Goal: Information Seeking & Learning: Learn about a topic

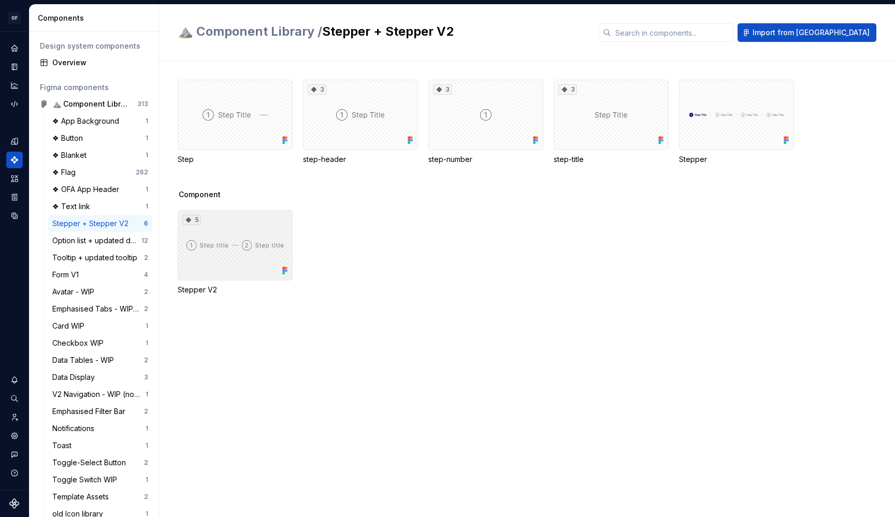
click at [241, 249] on div "5" at bounding box center [235, 245] width 115 height 70
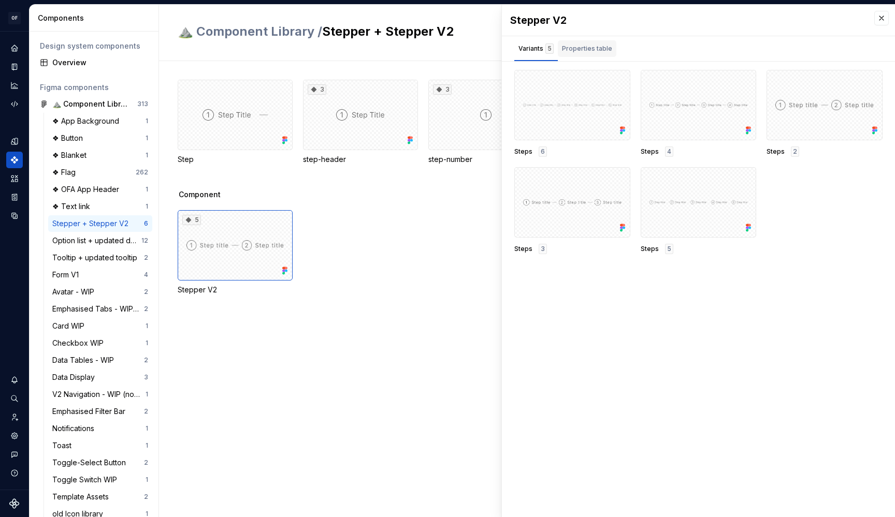
click at [586, 47] on div "Properties table" at bounding box center [587, 48] width 50 height 10
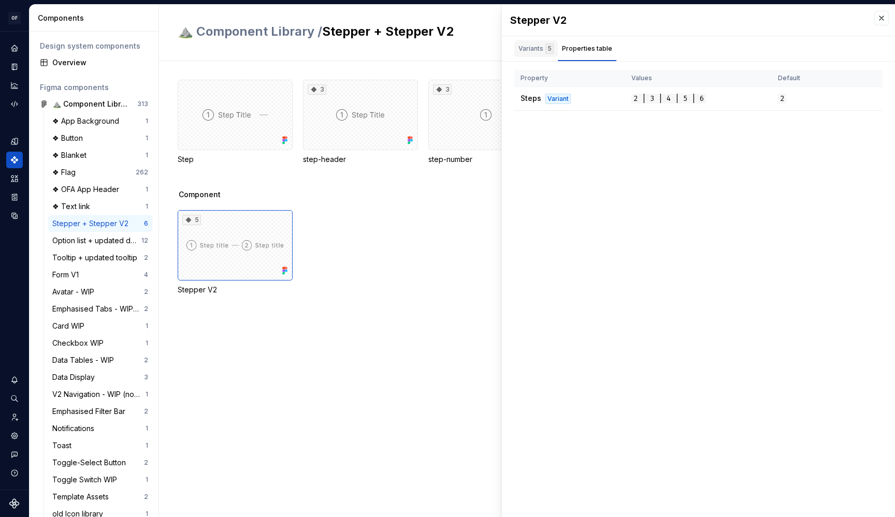
click at [538, 47] on div "Variants 5" at bounding box center [535, 48] width 35 height 10
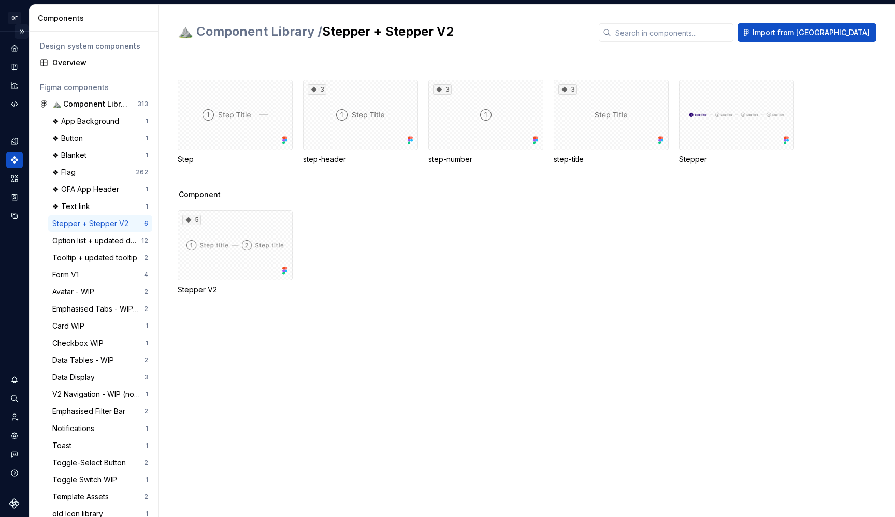
click at [21, 33] on button "Expand sidebar" at bounding box center [21, 31] width 14 height 14
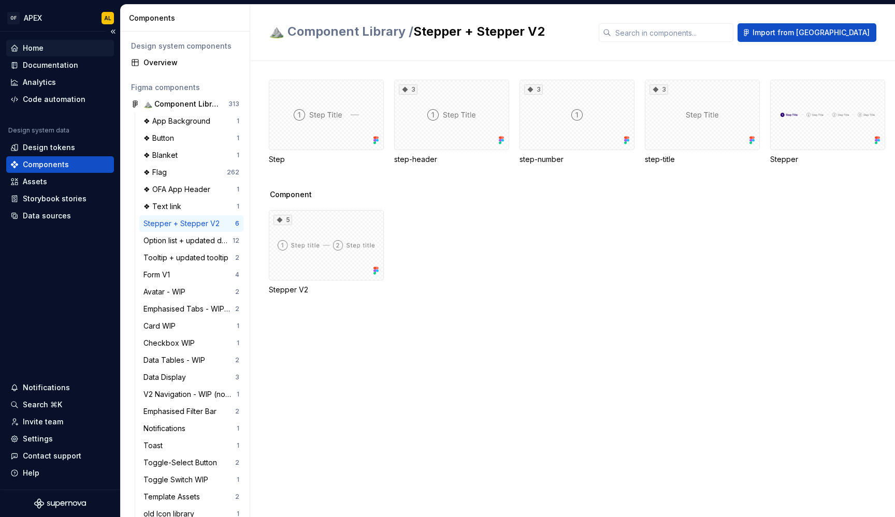
click at [46, 56] on div "Home" at bounding box center [60, 48] width 108 height 17
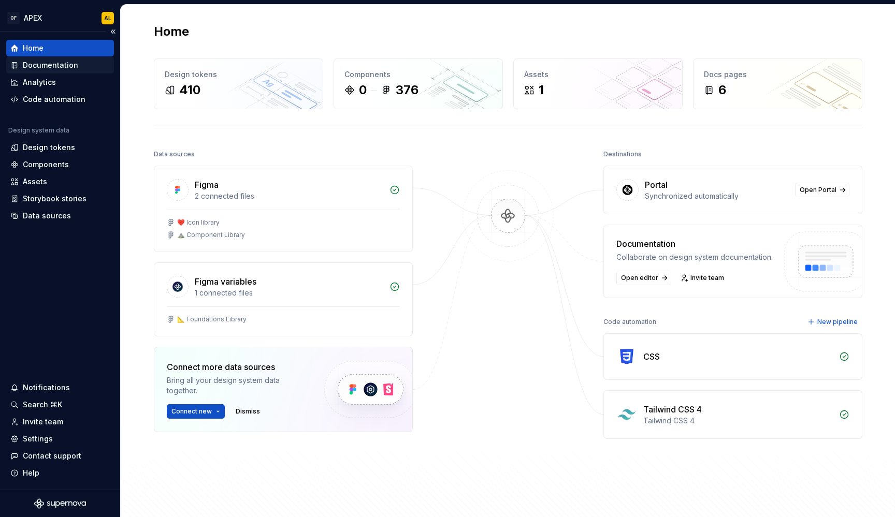
click at [47, 67] on div "Documentation" at bounding box center [50, 65] width 55 height 10
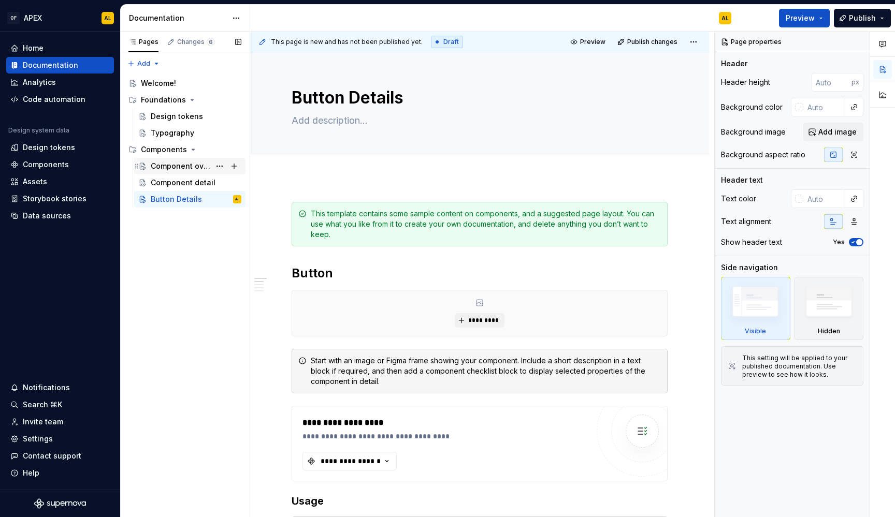
click at [185, 161] on div "Component overview" at bounding box center [181, 166] width 60 height 10
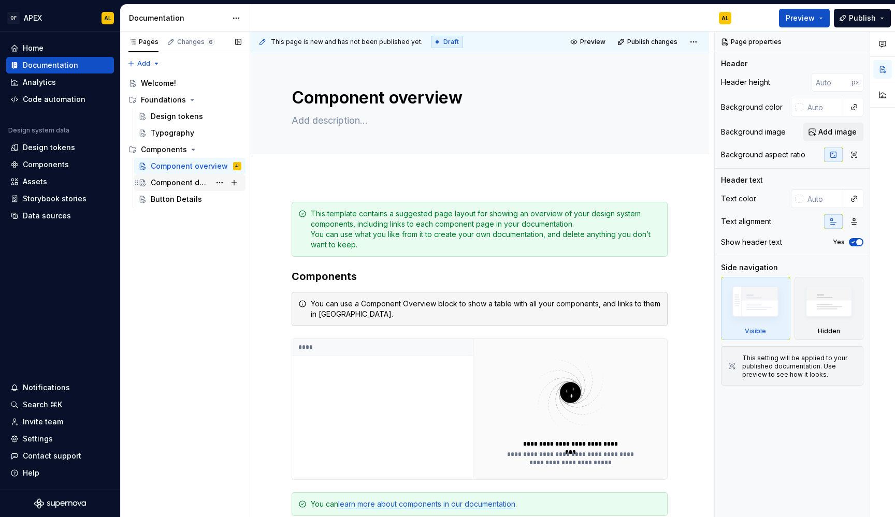
click at [181, 179] on div "Component detail" at bounding box center [181, 183] width 60 height 10
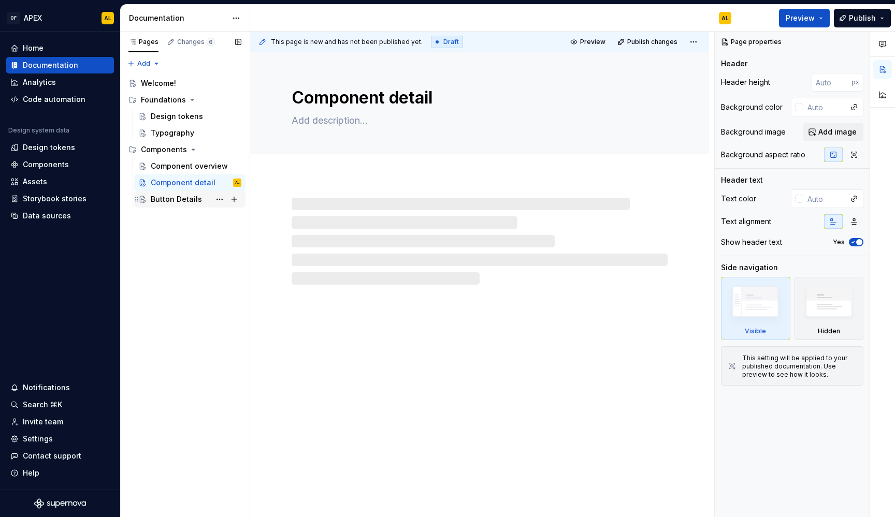
click at [173, 199] on div "Button Details" at bounding box center [176, 199] width 51 height 10
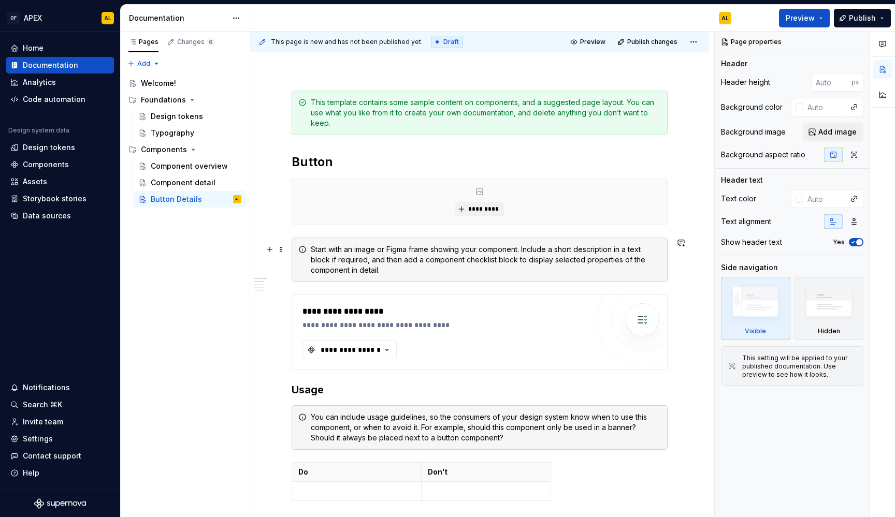
scroll to position [112, 0]
click at [381, 343] on button "**********" at bounding box center [349, 349] width 94 height 19
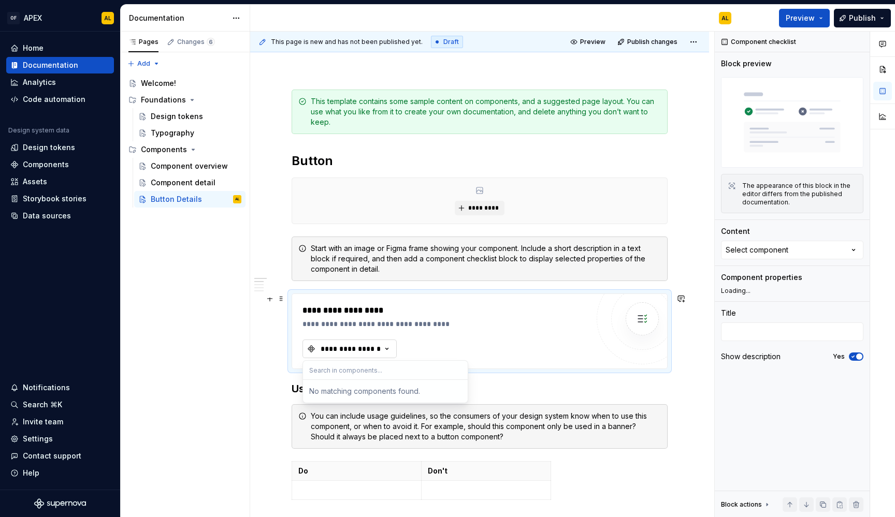
type textarea "*"
type input "button"
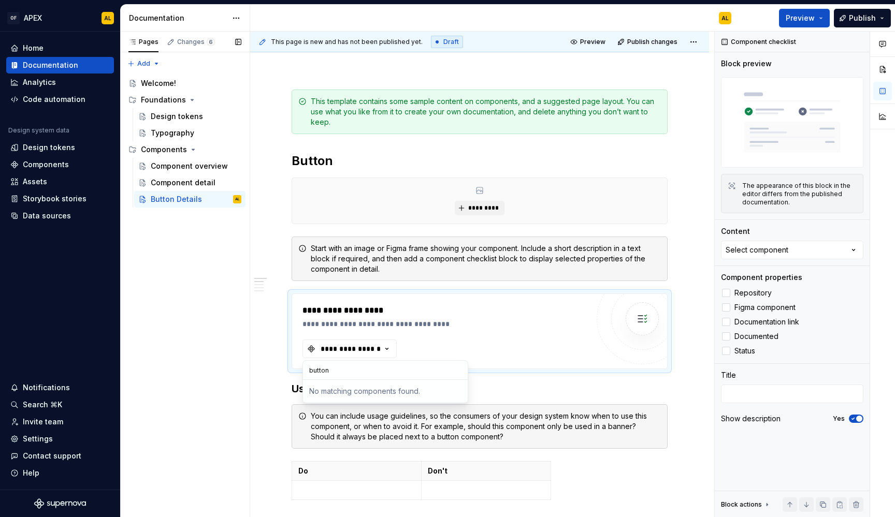
click at [213, 349] on div "Pages Changes 6 Add Accessibility guide for tree Page tree. Navigate the tree w…" at bounding box center [184, 275] width 129 height 486
click at [69, 163] on div "Components" at bounding box center [59, 164] width 99 height 10
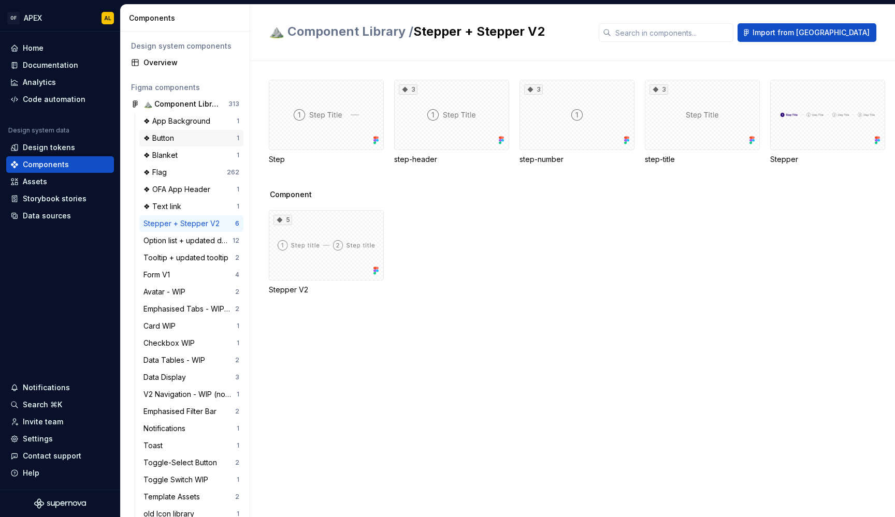
click at [187, 141] on div "❖ Button" at bounding box center [189, 138] width 93 height 10
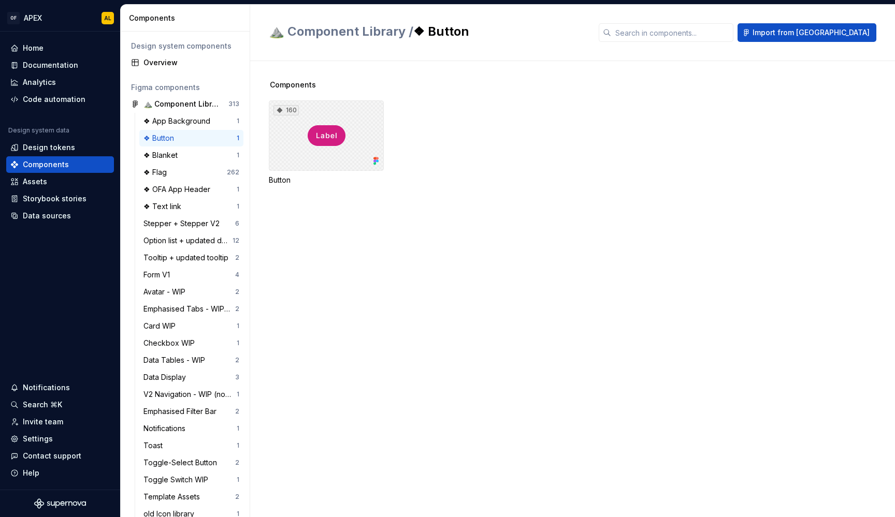
click at [352, 132] on div "160" at bounding box center [326, 135] width 115 height 70
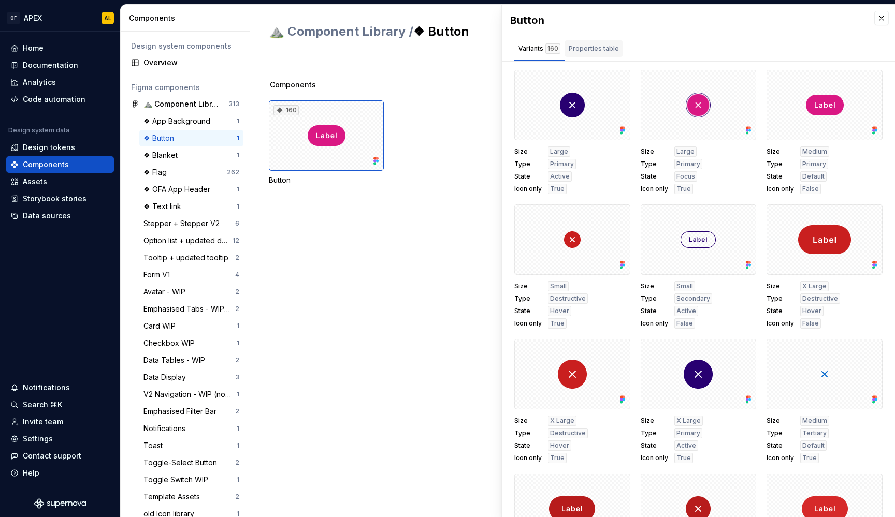
click at [585, 51] on div "Properties table" at bounding box center [593, 48] width 50 height 10
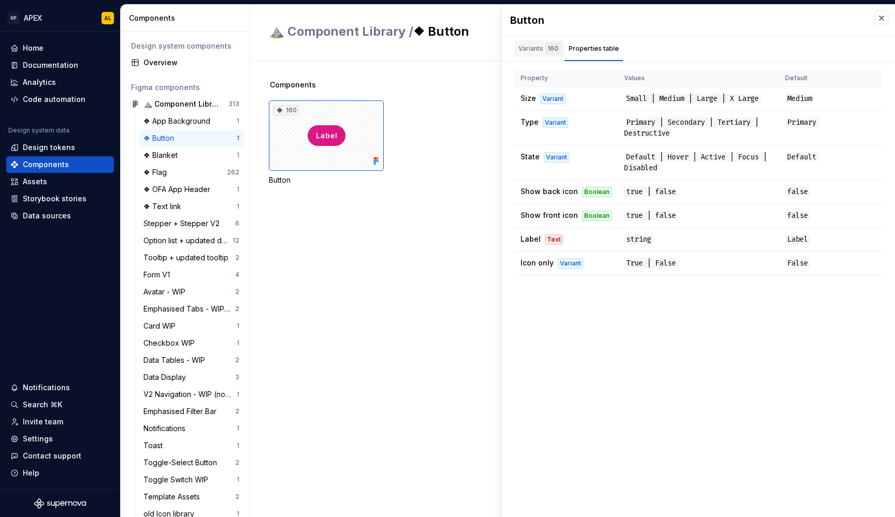
click at [540, 48] on div "Variants 160" at bounding box center [539, 48] width 42 height 10
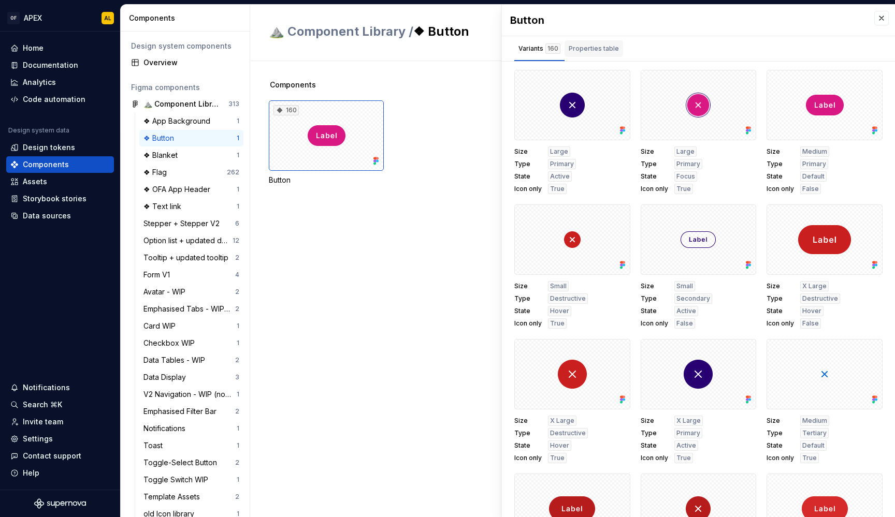
click at [573, 45] on div "Properties table" at bounding box center [593, 48] width 50 height 10
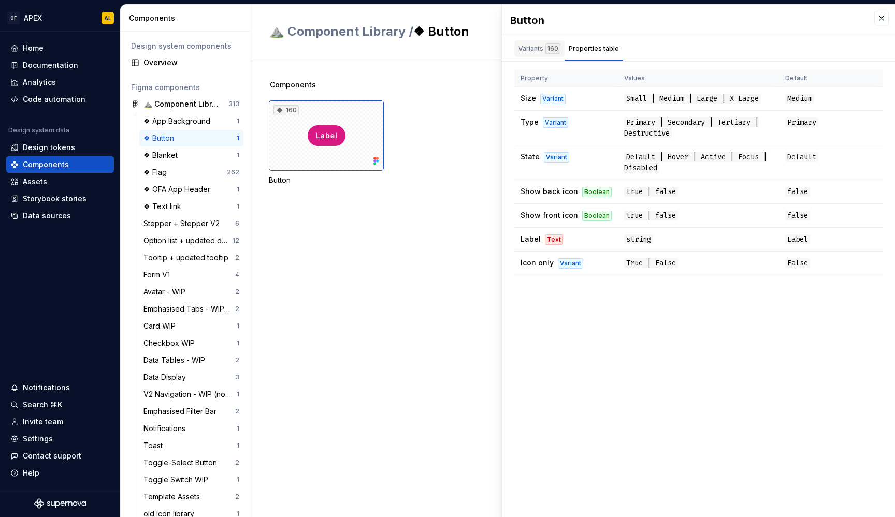
click at [540, 48] on div "Variants 160" at bounding box center [539, 48] width 42 height 10
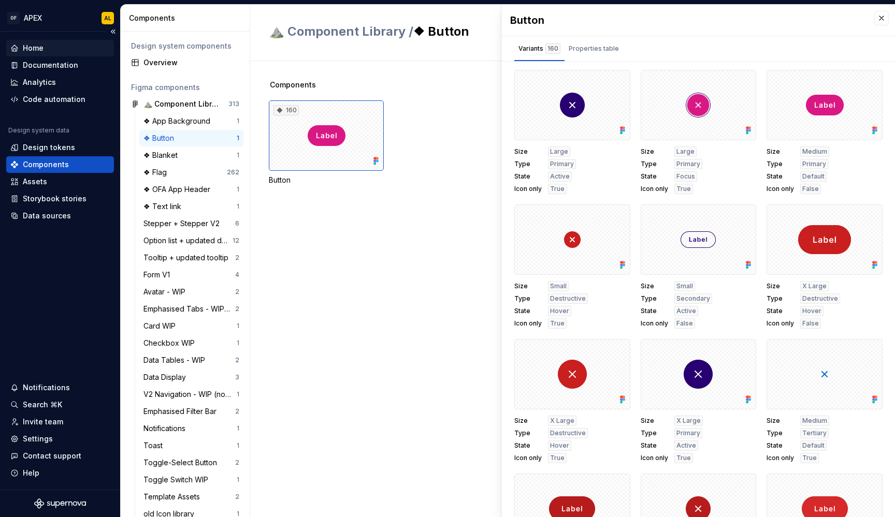
click at [49, 53] on div "Home" at bounding box center [59, 48] width 99 height 10
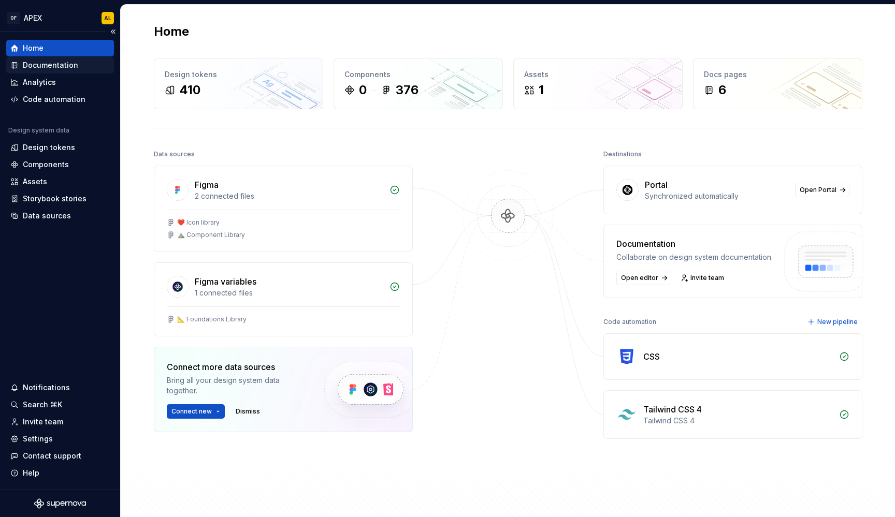
click at [52, 65] on div "Documentation" at bounding box center [50, 65] width 55 height 10
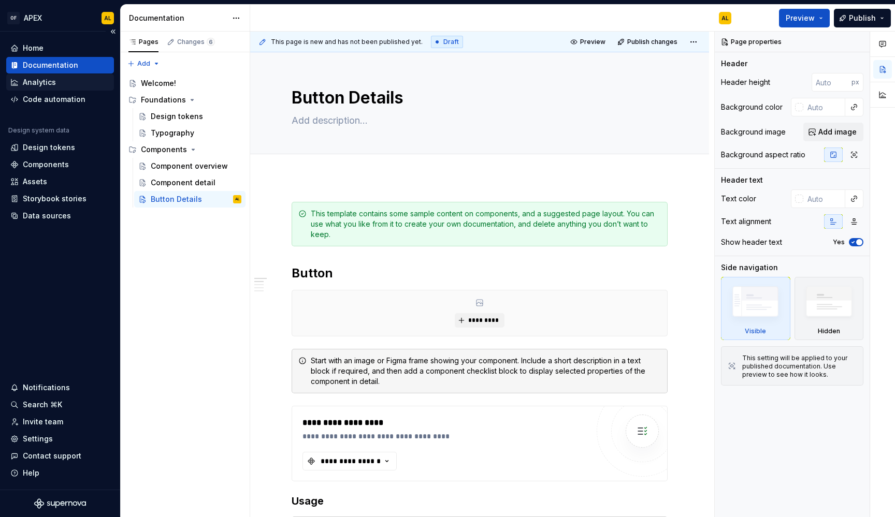
click at [53, 79] on div "Analytics" at bounding box center [39, 82] width 33 height 10
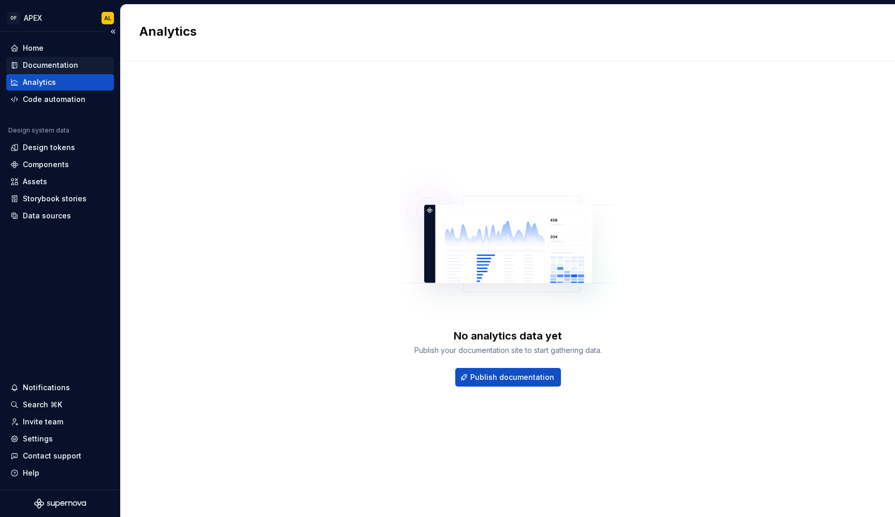
click at [57, 67] on div "Documentation" at bounding box center [50, 65] width 55 height 10
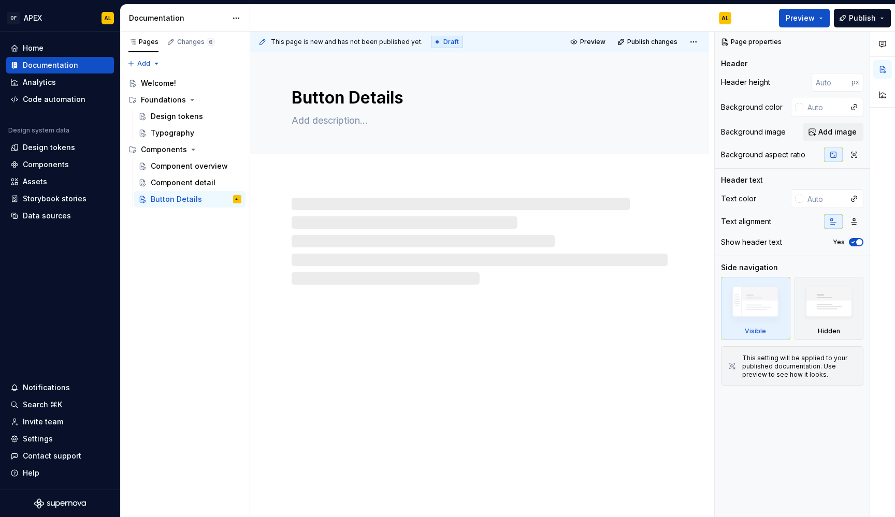
type textarea "*"
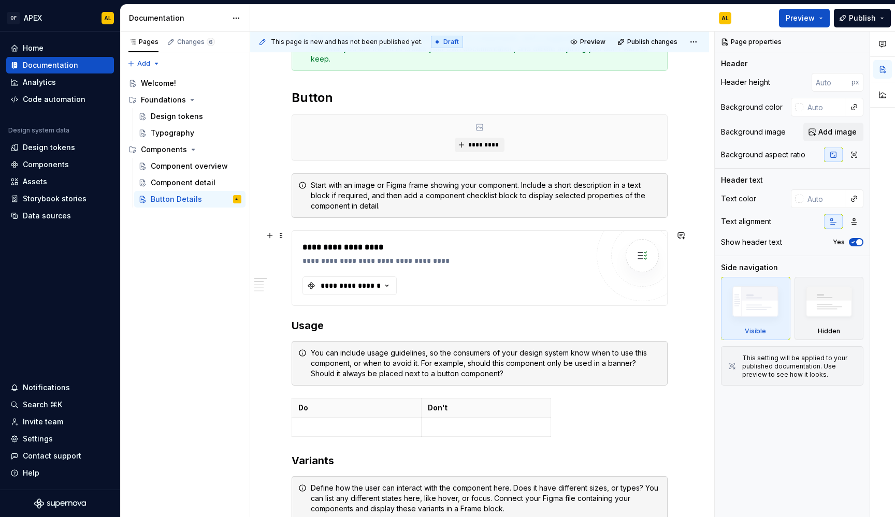
scroll to position [183, 0]
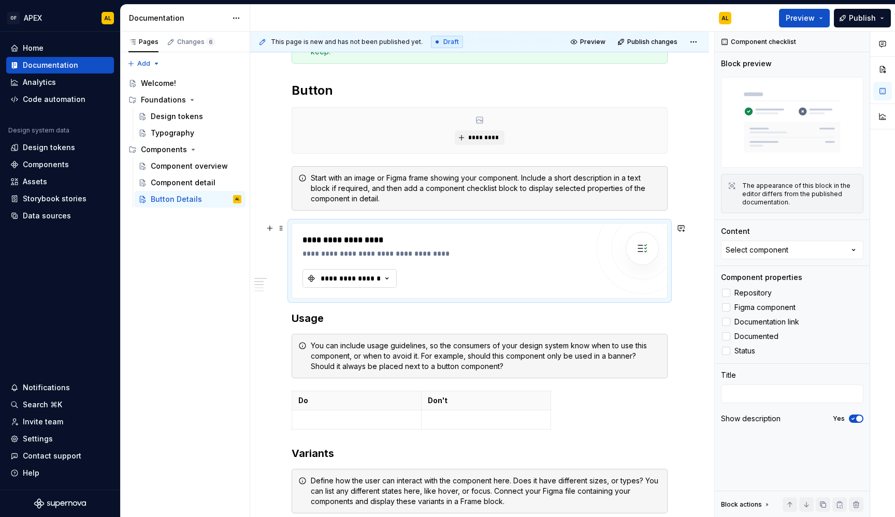
click at [383, 275] on icon "button" at bounding box center [387, 278] width 10 height 10
type input "Button"
click at [792, 265] on div "Component checklist Block preview The appearance of this block in the editor di…" at bounding box center [791, 275] width 155 height 486
click at [791, 252] on button "Select component" at bounding box center [792, 250] width 142 height 19
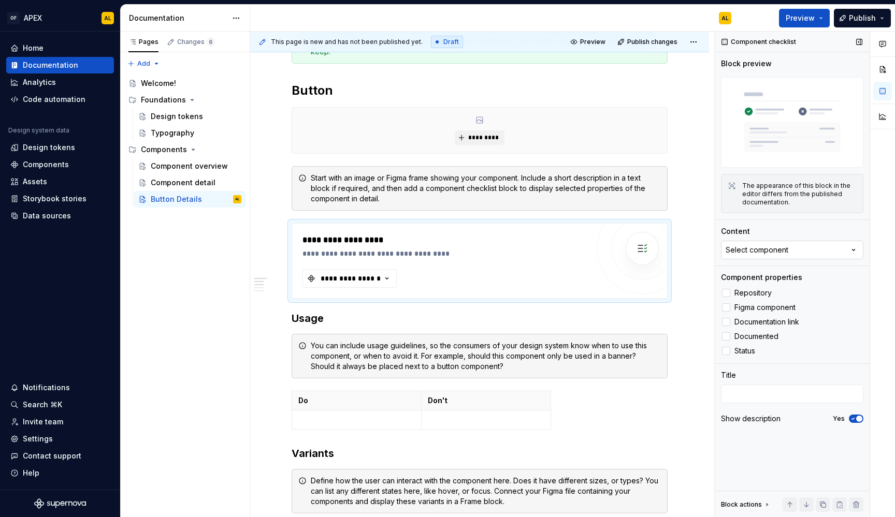
click at [791, 252] on button "Select component" at bounding box center [792, 250] width 142 height 19
click at [55, 159] on div "Components" at bounding box center [60, 164] width 108 height 17
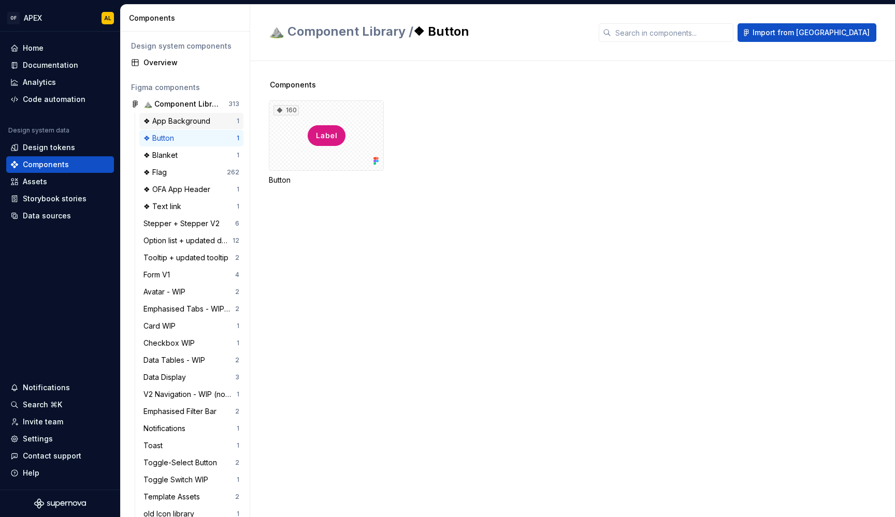
click at [191, 120] on div "❖ App Background" at bounding box center [178, 121] width 71 height 10
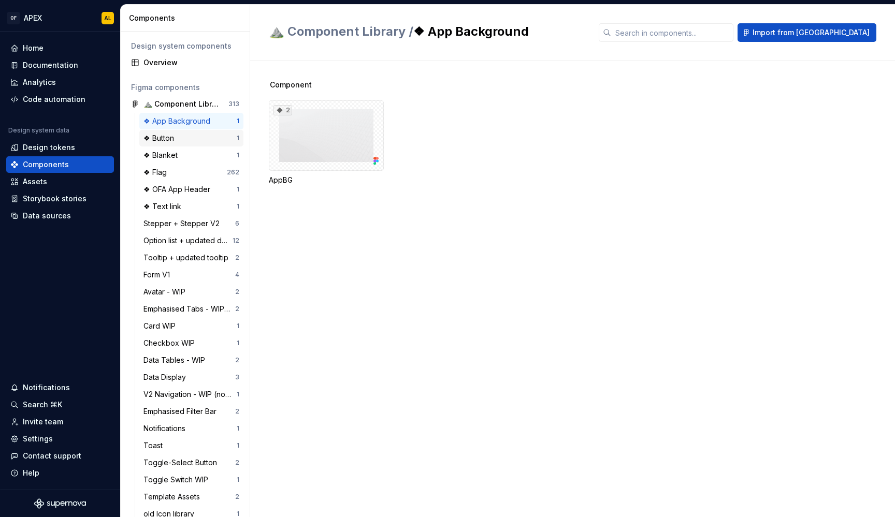
click at [188, 135] on div "❖ Button" at bounding box center [189, 138] width 93 height 10
click at [371, 133] on div "160" at bounding box center [326, 135] width 115 height 70
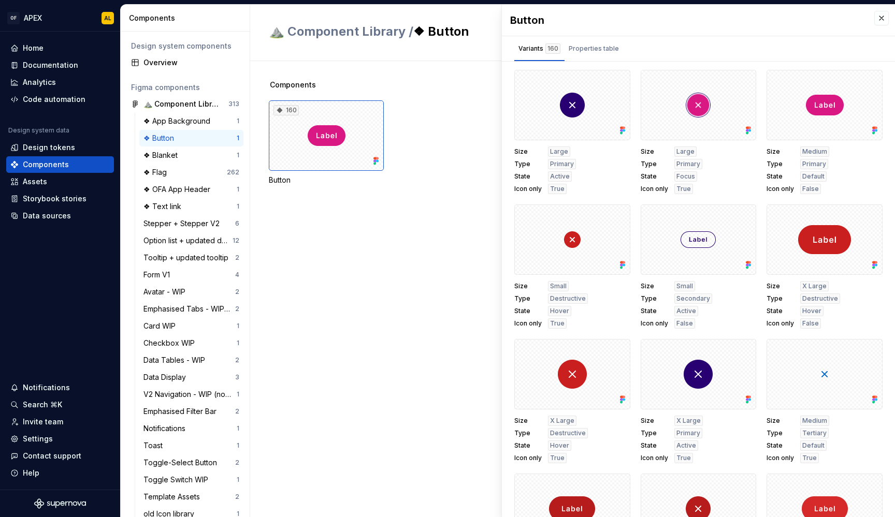
click at [344, 269] on div "Components 160 Button" at bounding box center [582, 289] width 626 height 456
click at [80, 202] on div "Storybook stories" at bounding box center [55, 199] width 64 height 10
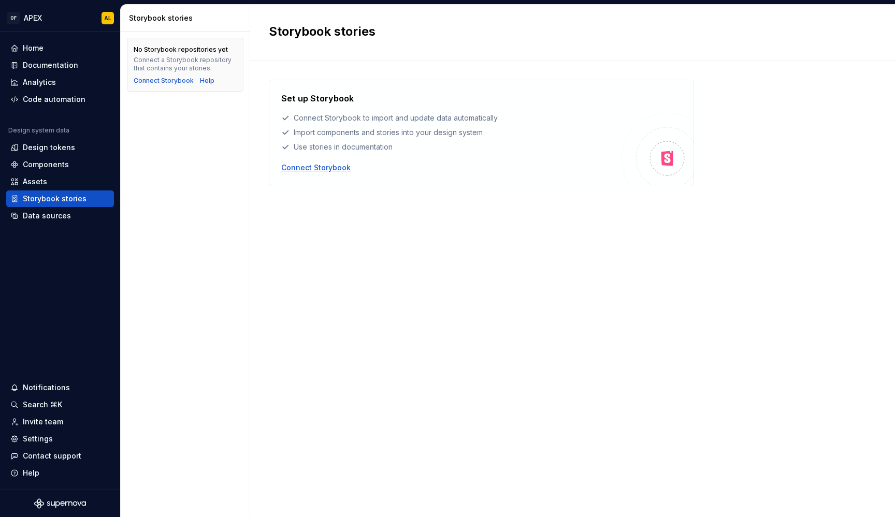
click at [322, 171] on div "Connect Storybook" at bounding box center [315, 168] width 69 height 10
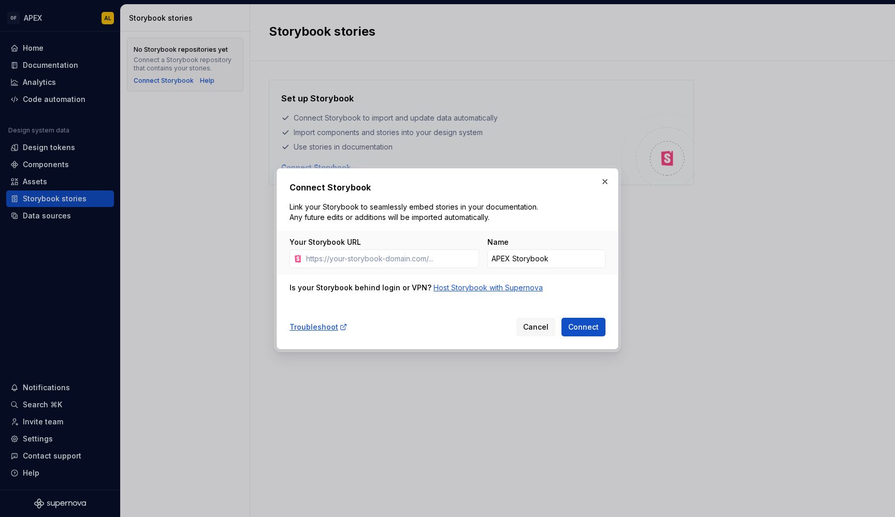
click at [472, 292] on div "Host Storybook with Supernova" at bounding box center [487, 288] width 109 height 10
